Goal: Find specific page/section: Find specific page/section

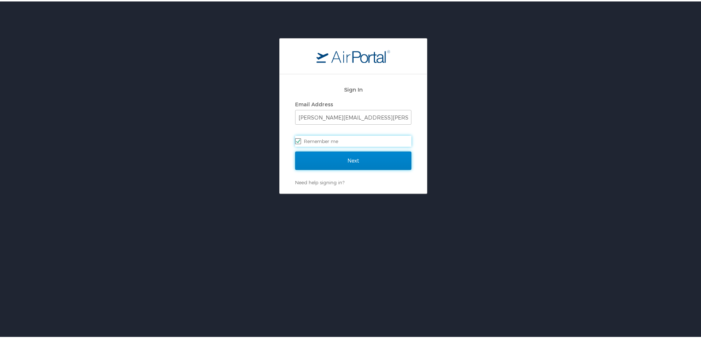
click at [349, 165] on input "Next" at bounding box center [353, 159] width 116 height 18
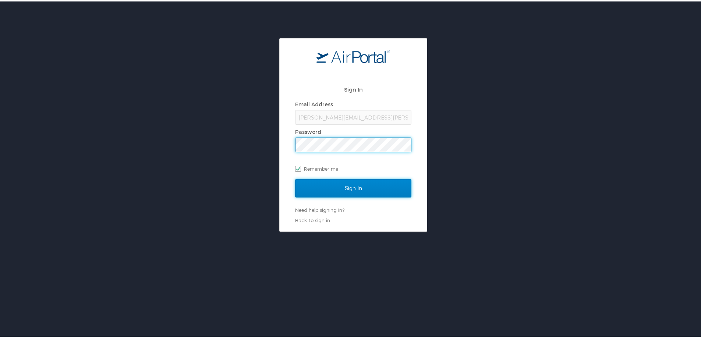
click at [349, 189] on input "Sign In" at bounding box center [353, 187] width 116 height 18
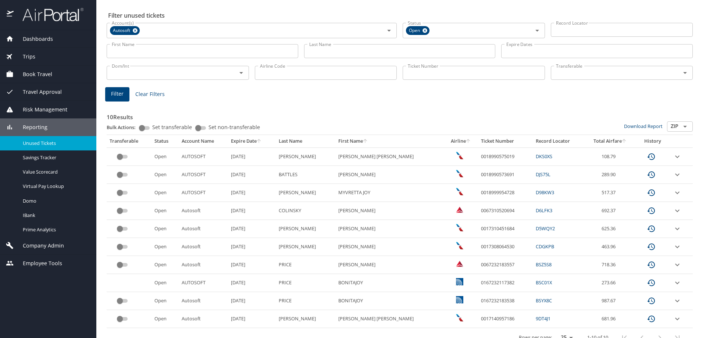
scroll to position [35, 0]
